Goal: Find specific page/section: Find specific page/section

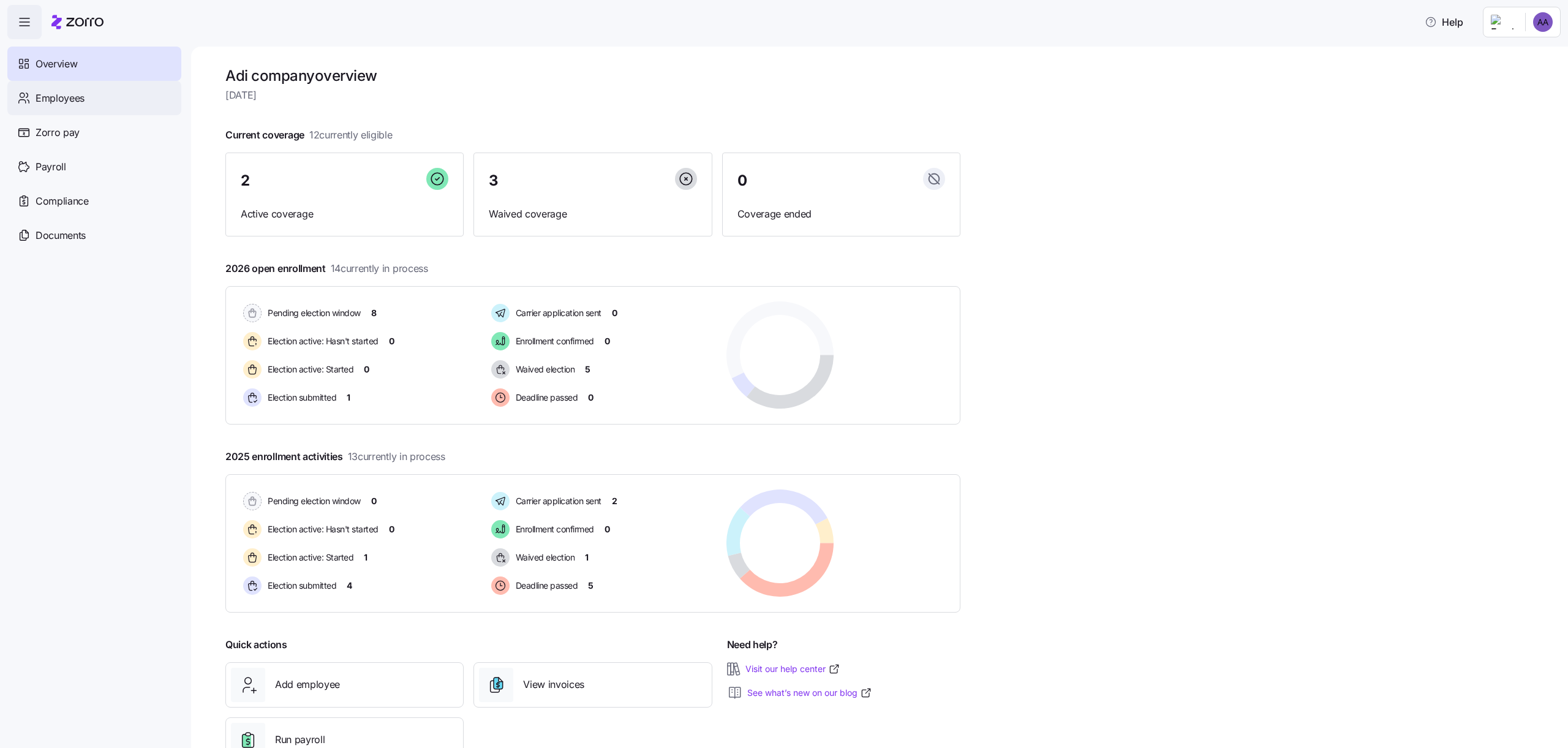
click at [178, 87] on div "Employees" at bounding box center [94, 98] width 174 height 34
